Goal: Transaction & Acquisition: Purchase product/service

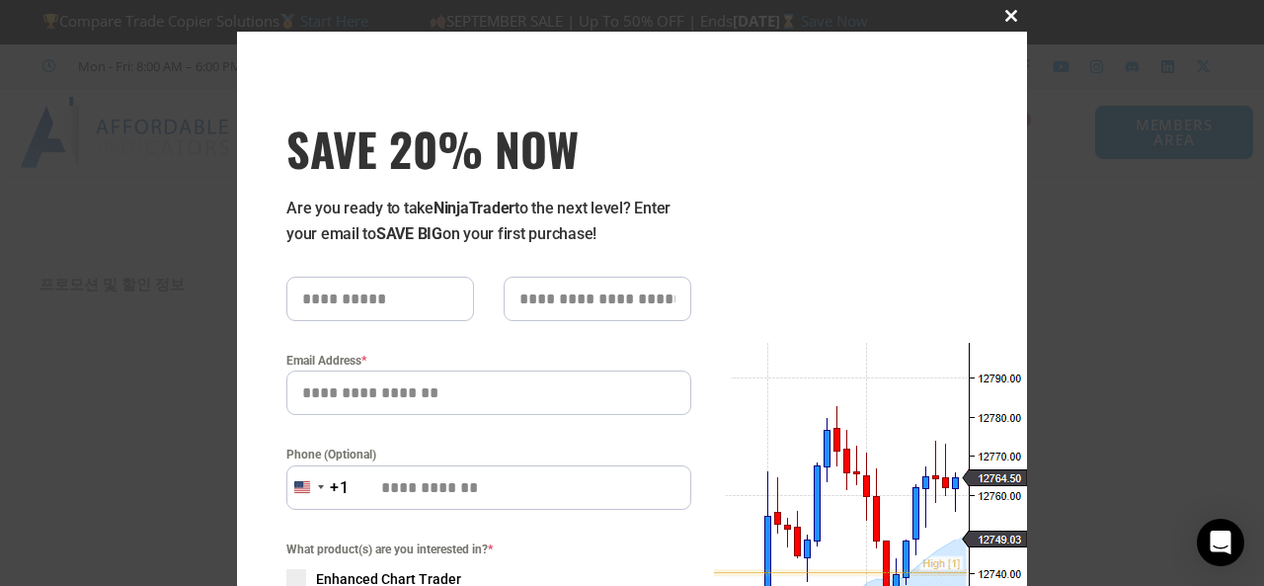
click at [1006, 20] on span "SAVE 20% NOW popup" at bounding box center [1012, 16] width 32 height 12
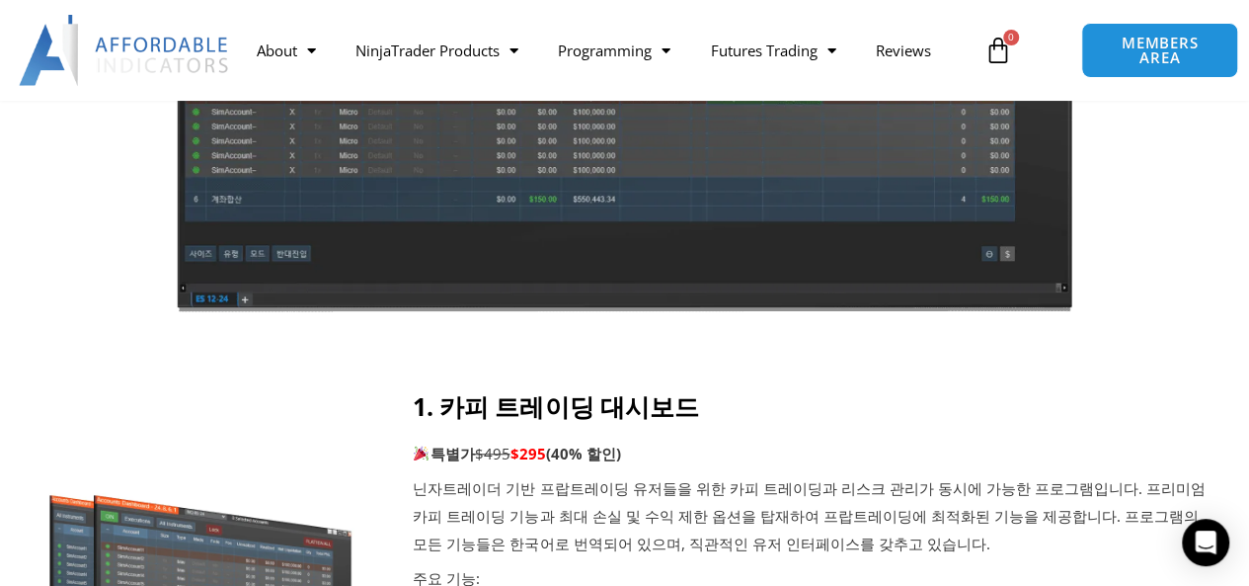
scroll to position [198, 0]
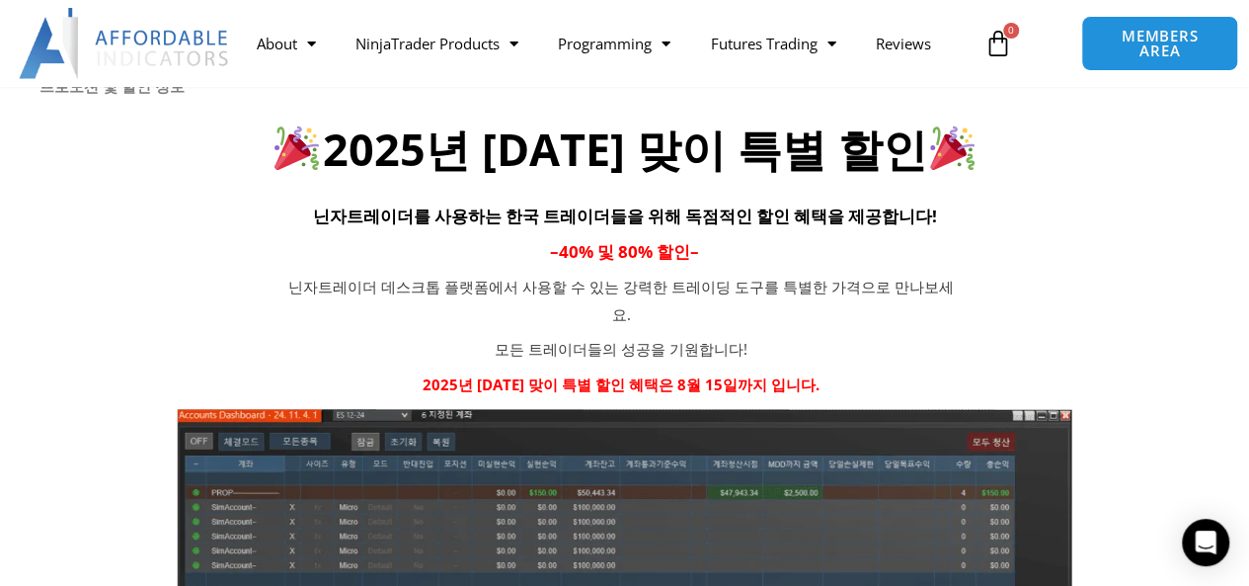
drag, startPoint x: 316, startPoint y: 349, endPoint x: 326, endPoint y: 350, distance: 9.9
drag, startPoint x: 326, startPoint y: 350, endPoint x: 141, endPoint y: 329, distance: 185.9
click at [141, 329] on div "닌자트레이더 데스크톱 플랫폼에서 사용할 수 있는 강력한 트레이딩 도구를 특별한 가격으로 만나보세요. 모든 트레이더들의 성공을 기원합니다! 20…" at bounding box center [622, 336] width 1164 height 124
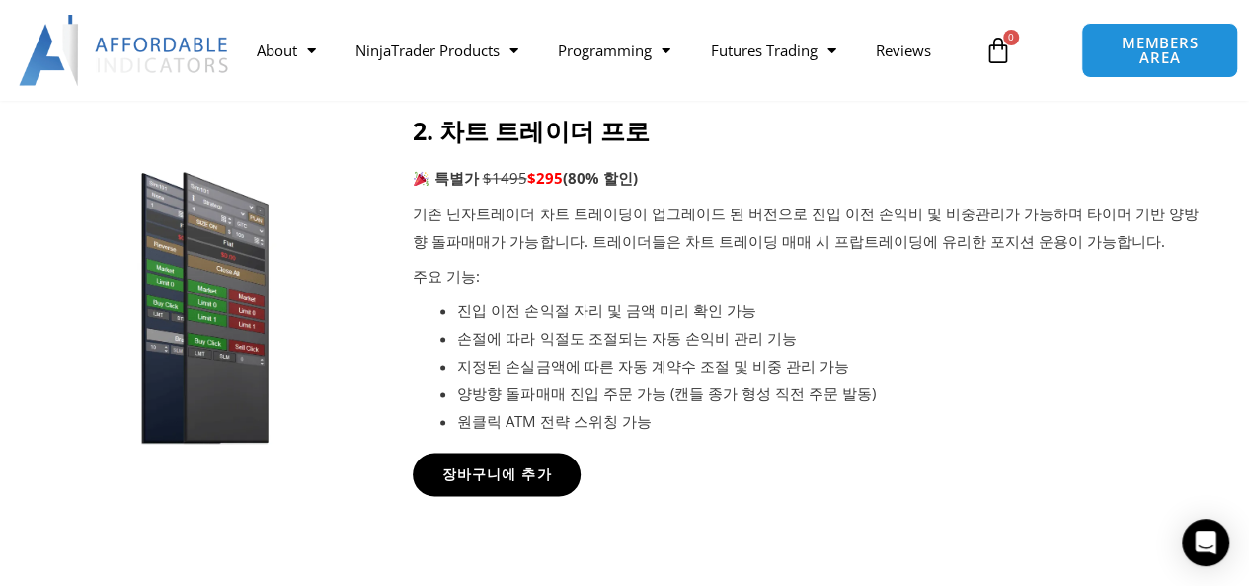
scroll to position [1383, 0]
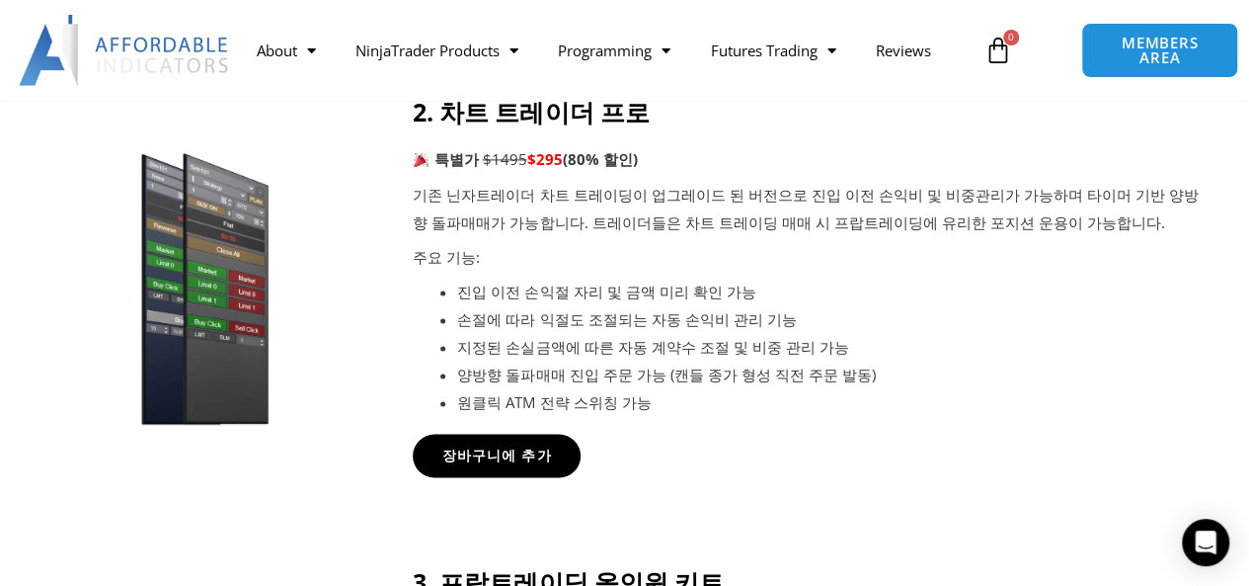
drag, startPoint x: 488, startPoint y: 163, endPoint x: 614, endPoint y: 163, distance: 126.4
click at [609, 182] on p "기존 닌자트레이더 차트 트레이딩이 업그레이드 된 버전으로 진입 이전 손익비 및 비중관리가 가능하며 타이머 기반 양방향 돌파매매가 가능합니다. …" at bounding box center [811, 209] width 797 height 55
click at [667, 182] on p "기존 닌자트레이더 차트 트레이딩이 업그레이드 된 버전으로 진입 이전 손익비 및 비중관리가 가능하며 타이머 기반 양방향 돌파매매가 가능합니다. …" at bounding box center [811, 209] width 797 height 55
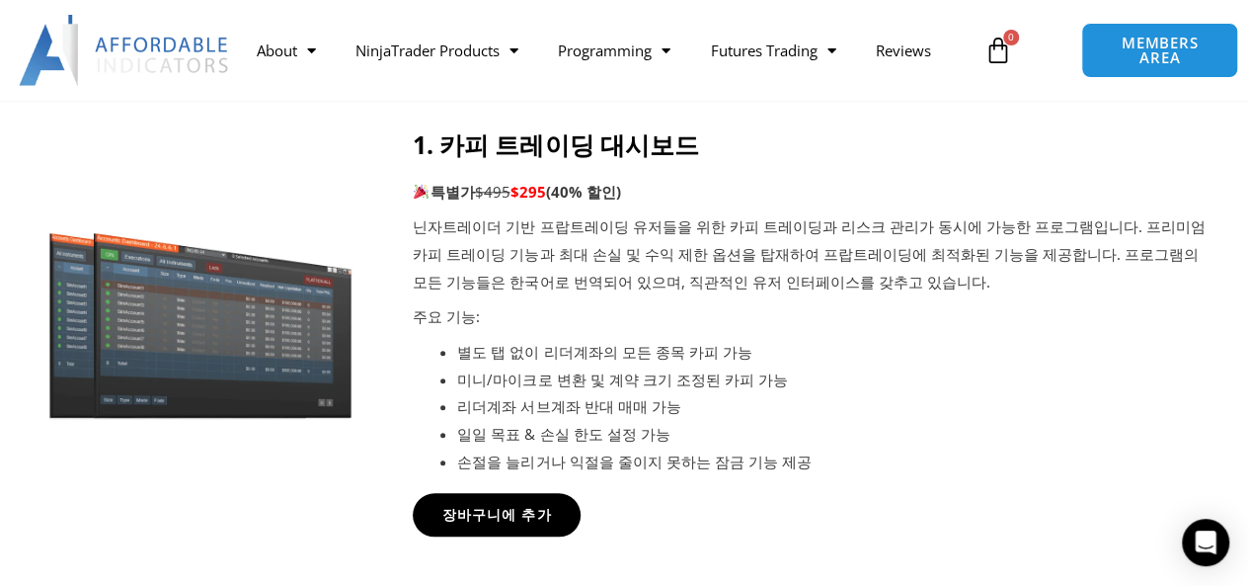
scroll to position [301, 0]
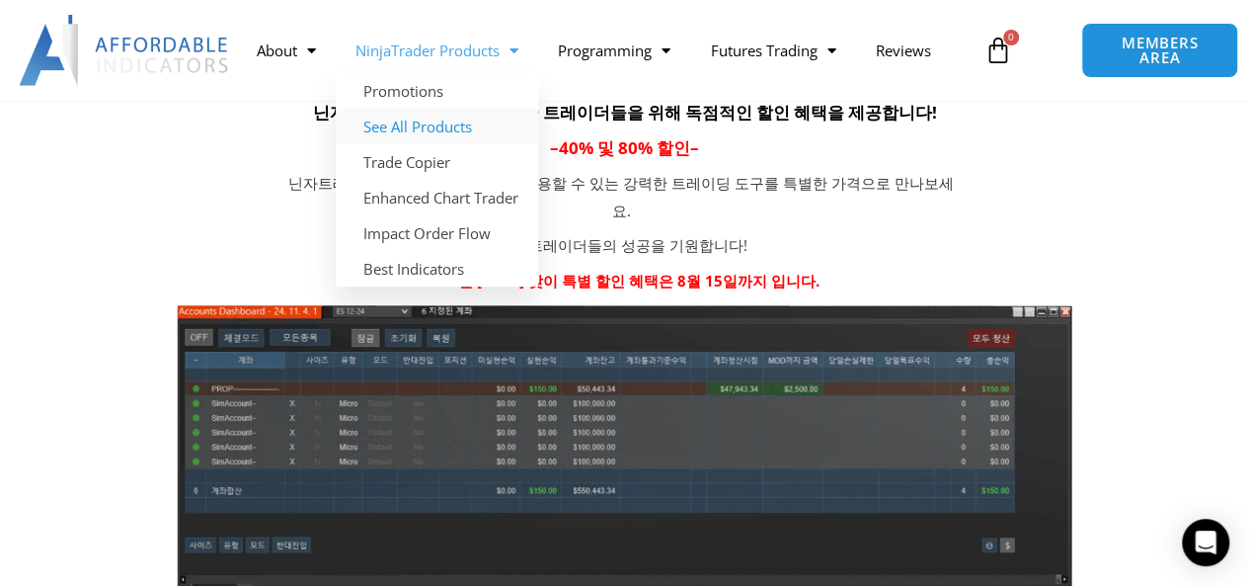
click at [423, 133] on link "See All Products" at bounding box center [437, 127] width 202 height 36
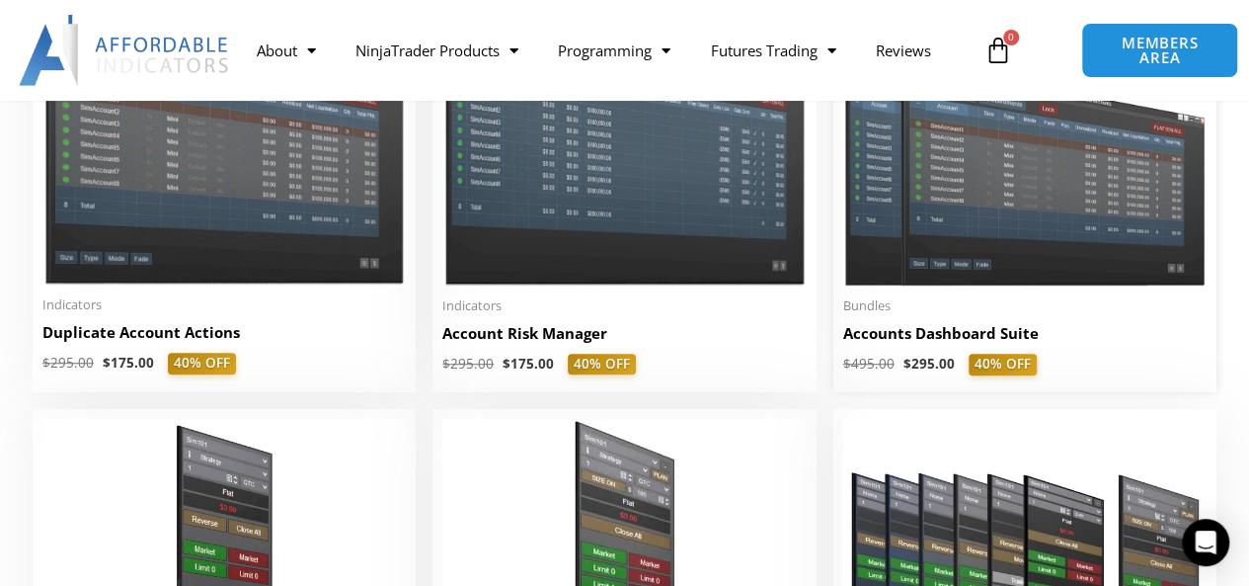
scroll to position [593, 0]
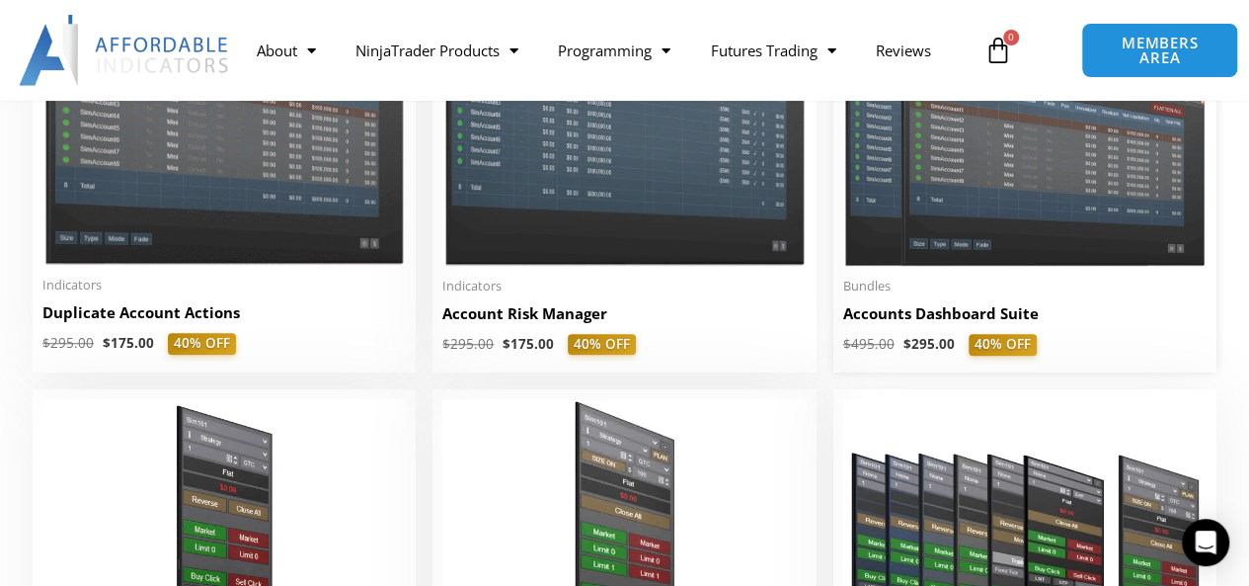
click at [924, 210] on img at bounding box center [1025, 120] width 363 height 290
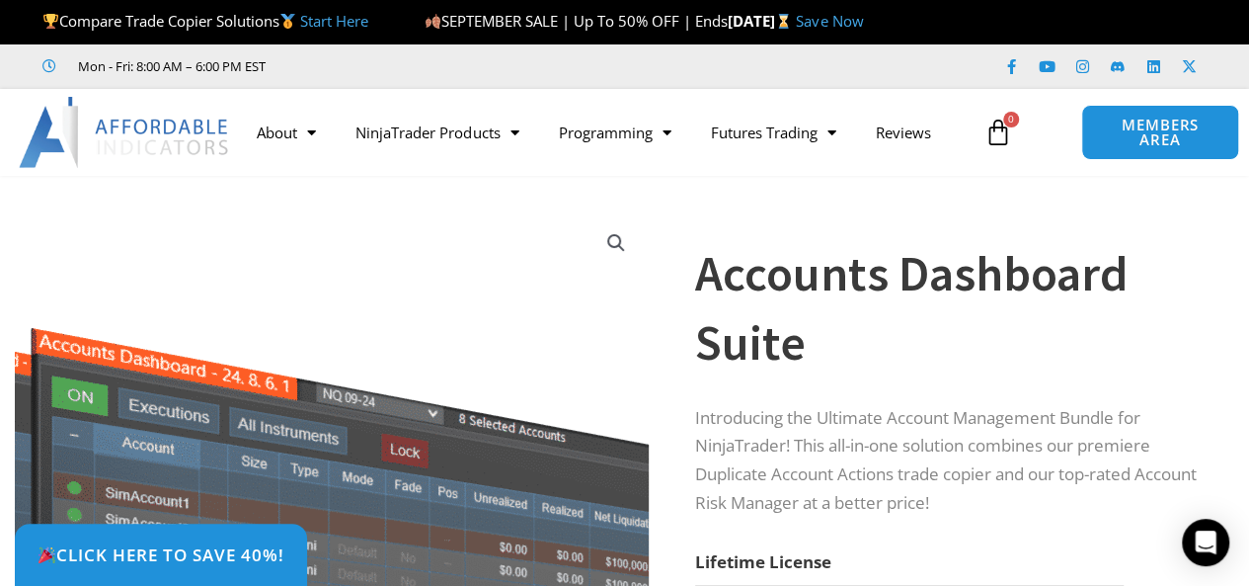
scroll to position [395, 0]
